Goal: Information Seeking & Learning: Learn about a topic

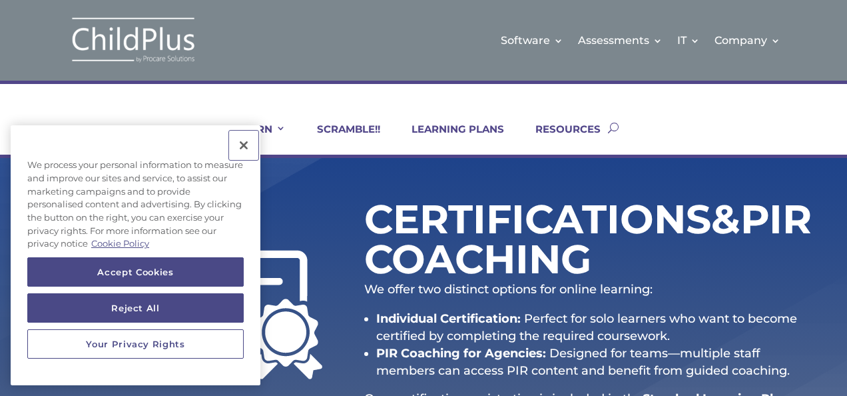
click at [248, 140] on button "Close" at bounding box center [243, 145] width 29 height 29
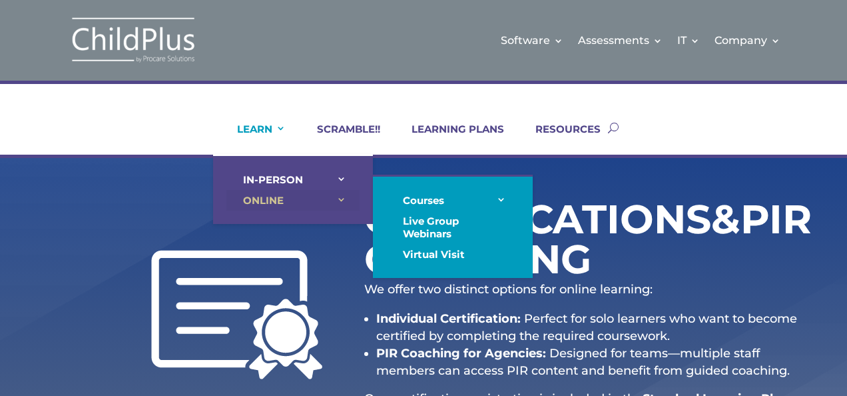
click at [260, 199] on link "ONLINE" at bounding box center [293, 200] width 133 height 21
click at [341, 197] on link "ONLINE" at bounding box center [293, 200] width 133 height 21
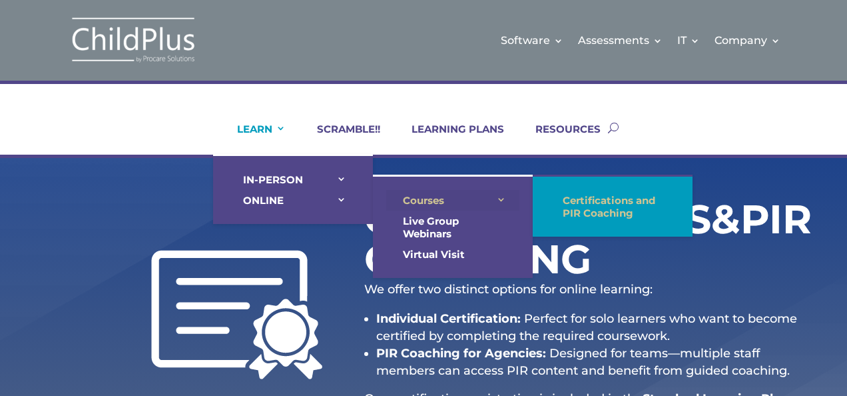
click at [424, 196] on link "Courses" at bounding box center [452, 200] width 133 height 21
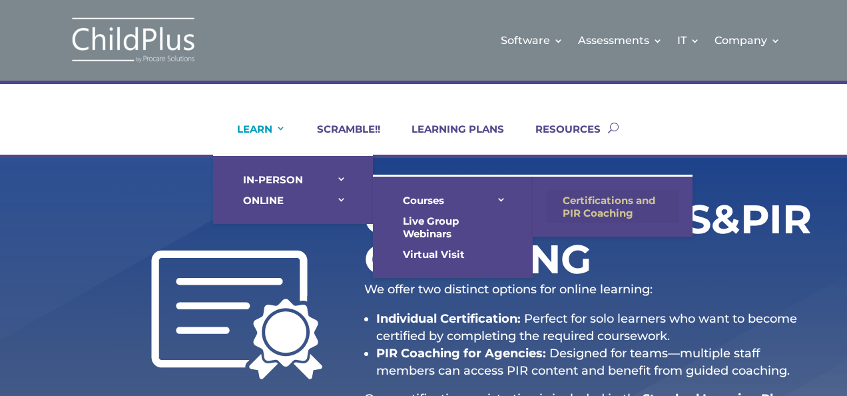
click at [582, 199] on link "Certifications and PIR Coaching" at bounding box center [612, 206] width 133 height 33
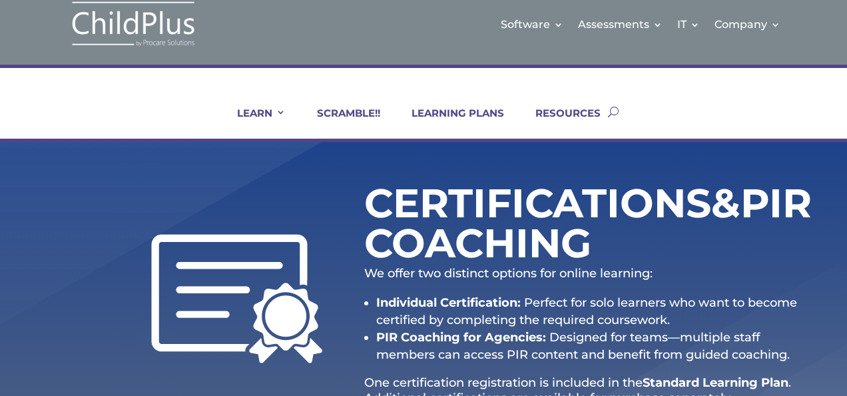
scroll to position [12, 0]
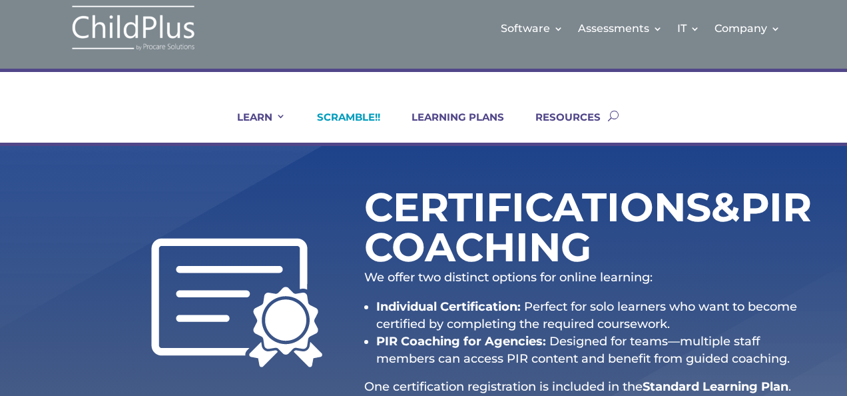
click at [346, 115] on link "SCRAMBLE!!" at bounding box center [340, 127] width 80 height 32
click at [458, 113] on link "LEARNING PLANS" at bounding box center [449, 127] width 109 height 32
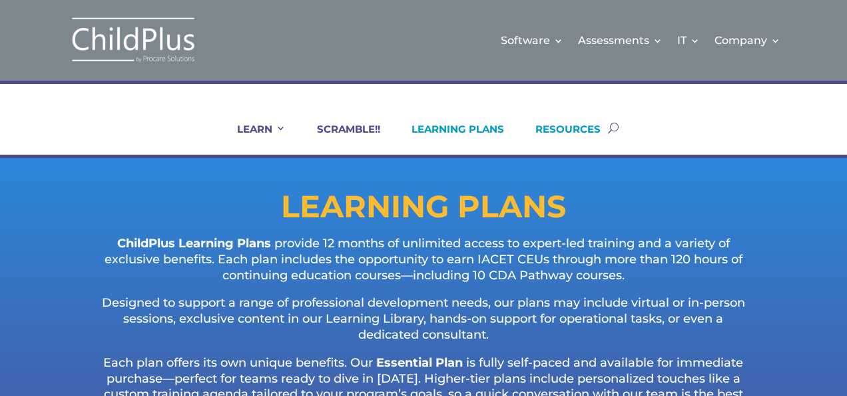
click at [562, 129] on link "RESOURCES" at bounding box center [560, 139] width 82 height 32
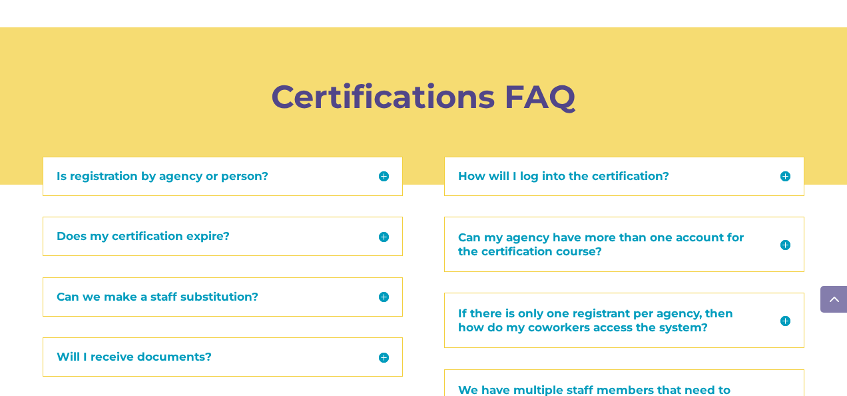
scroll to position [1496, 0]
